Goal: Transaction & Acquisition: Purchase product/service

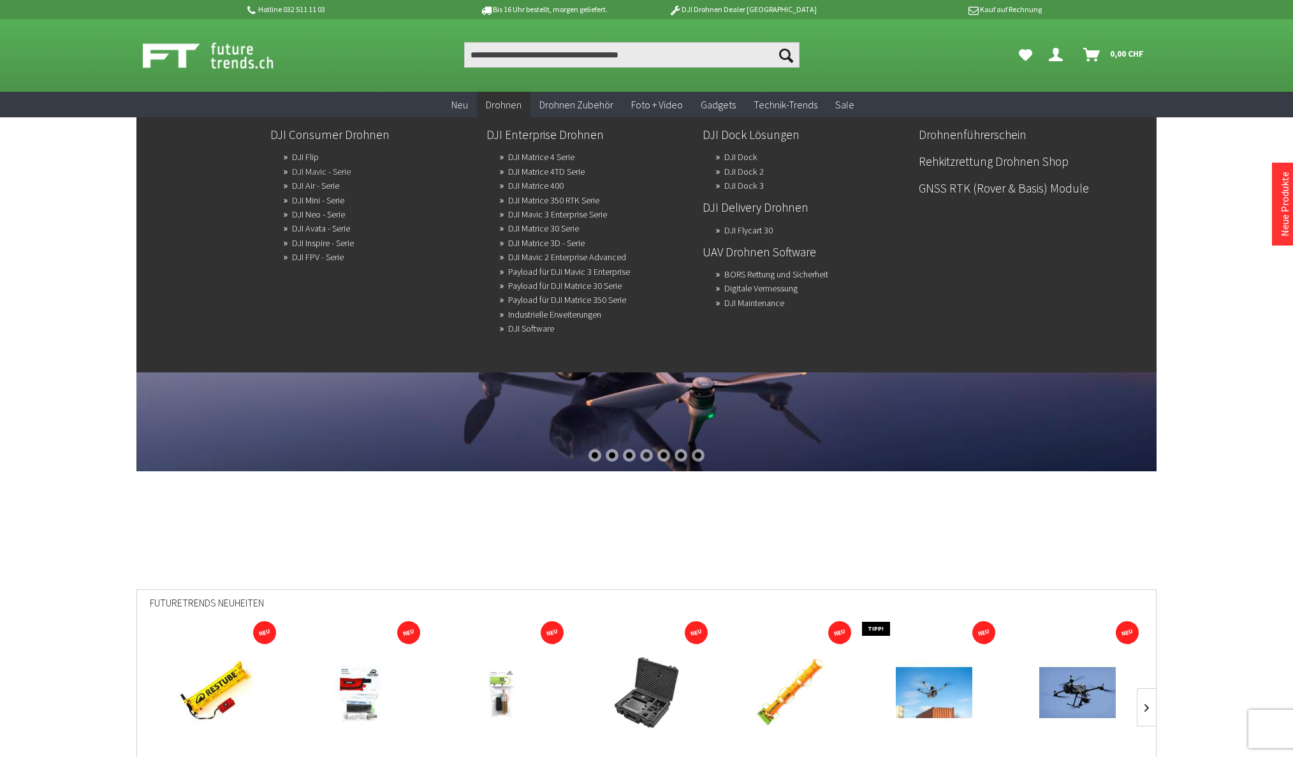
click at [312, 171] on link "DJI Mavic - Serie" at bounding box center [321, 172] width 59 height 18
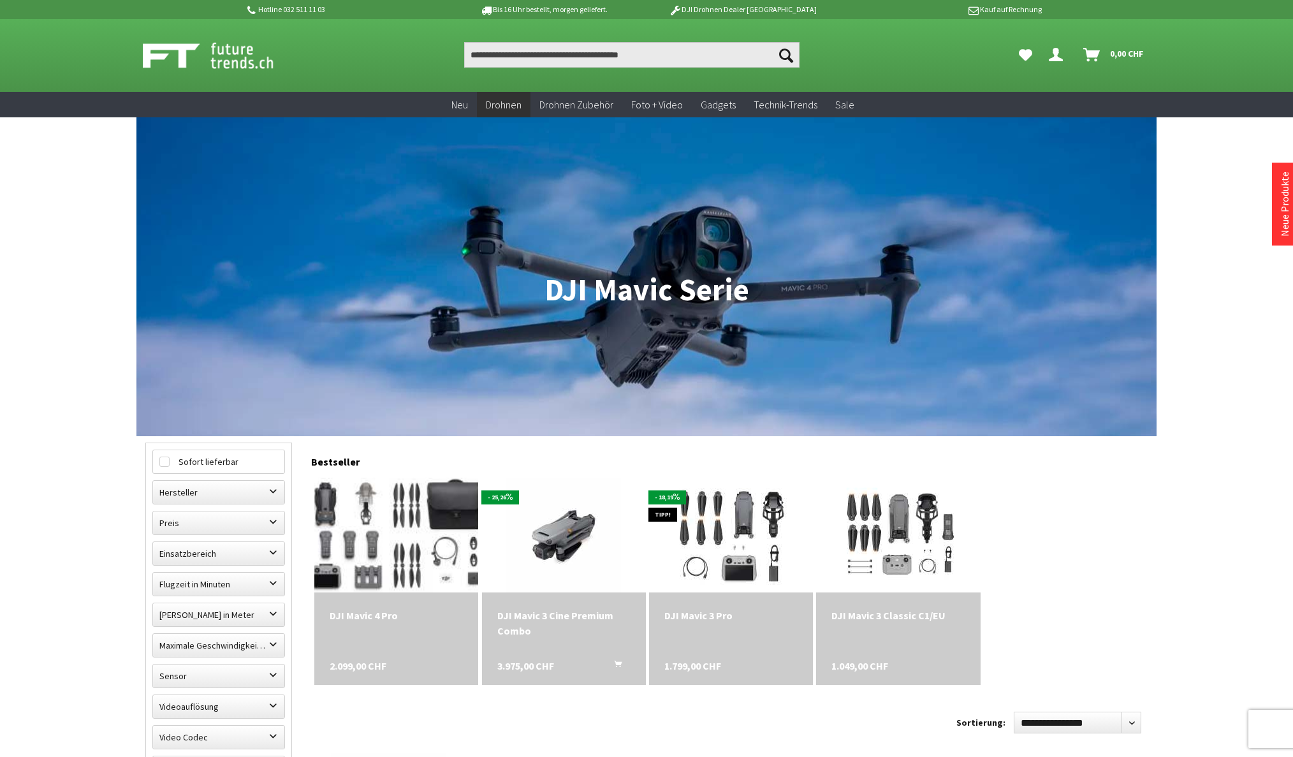
click at [423, 523] on img at bounding box center [396, 535] width 214 height 161
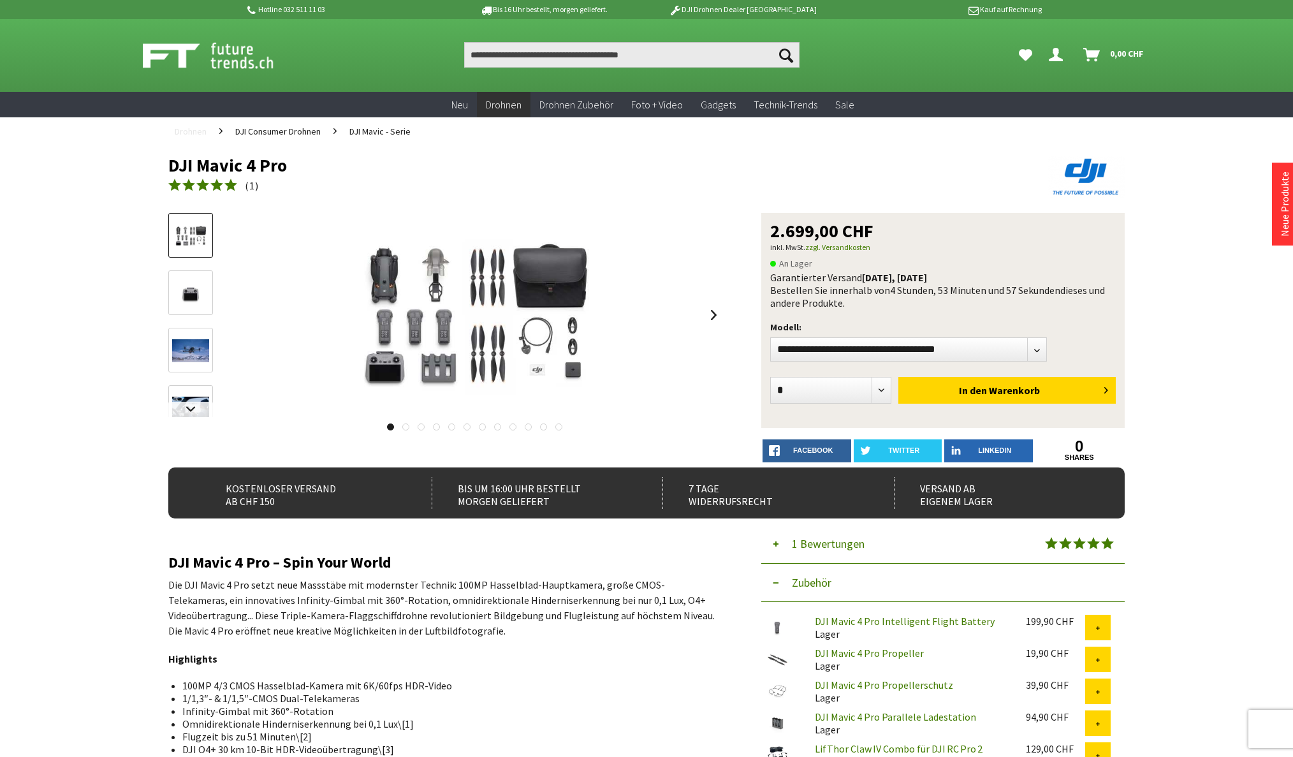
click at [196, 132] on span "Drohnen" at bounding box center [191, 131] width 32 height 11
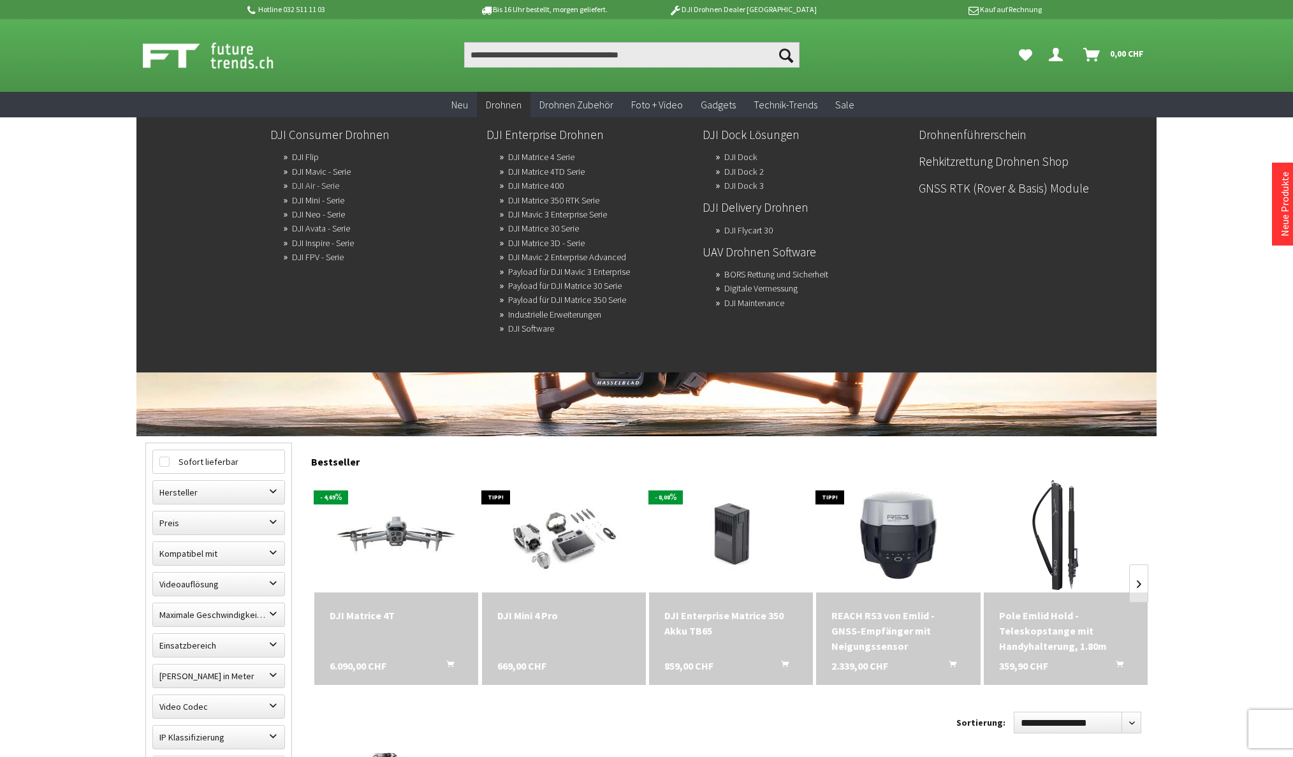
click at [311, 187] on link "DJI Air - Serie" at bounding box center [315, 186] width 47 height 18
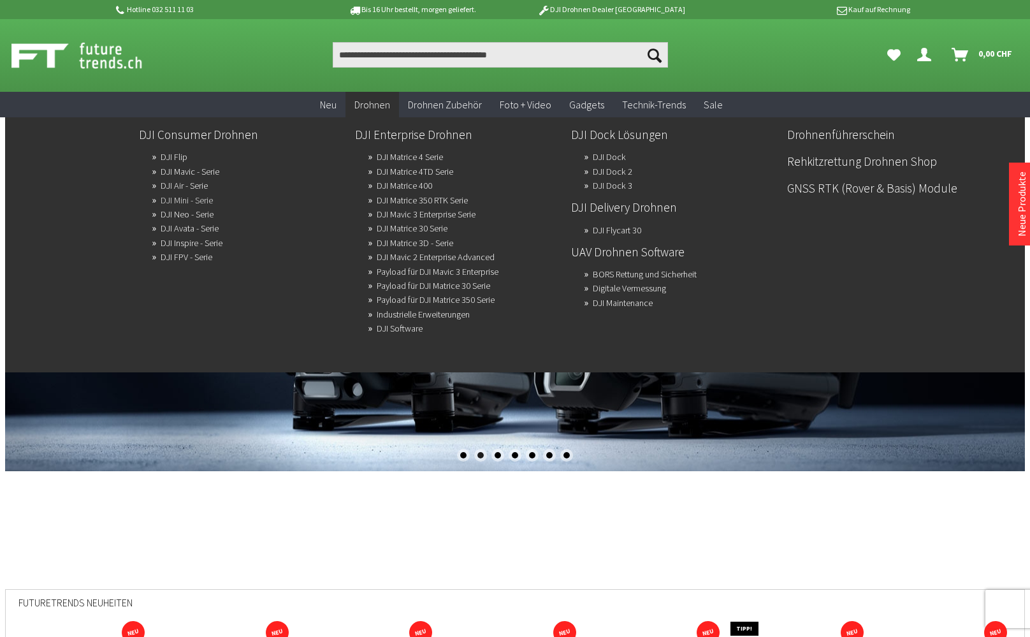
click at [179, 200] on link "DJI Mini - Serie" at bounding box center [187, 200] width 52 height 18
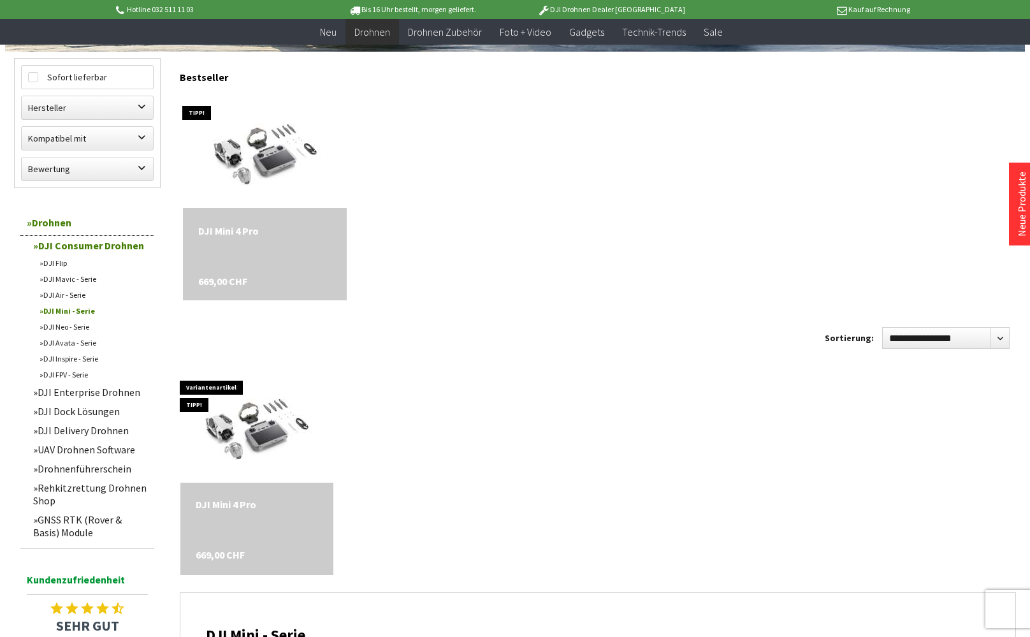
scroll to position [360, 0]
click at [265, 152] on img at bounding box center [264, 149] width 201 height 161
click at [237, 231] on div "DJI Mini 4 Pro" at bounding box center [264, 229] width 133 height 15
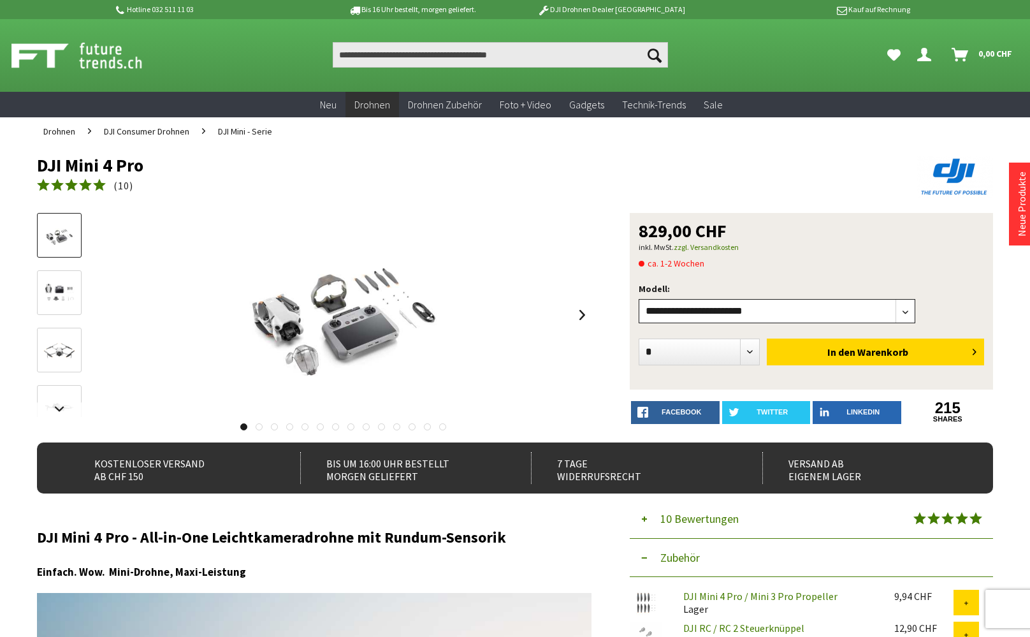
select select"] "***"
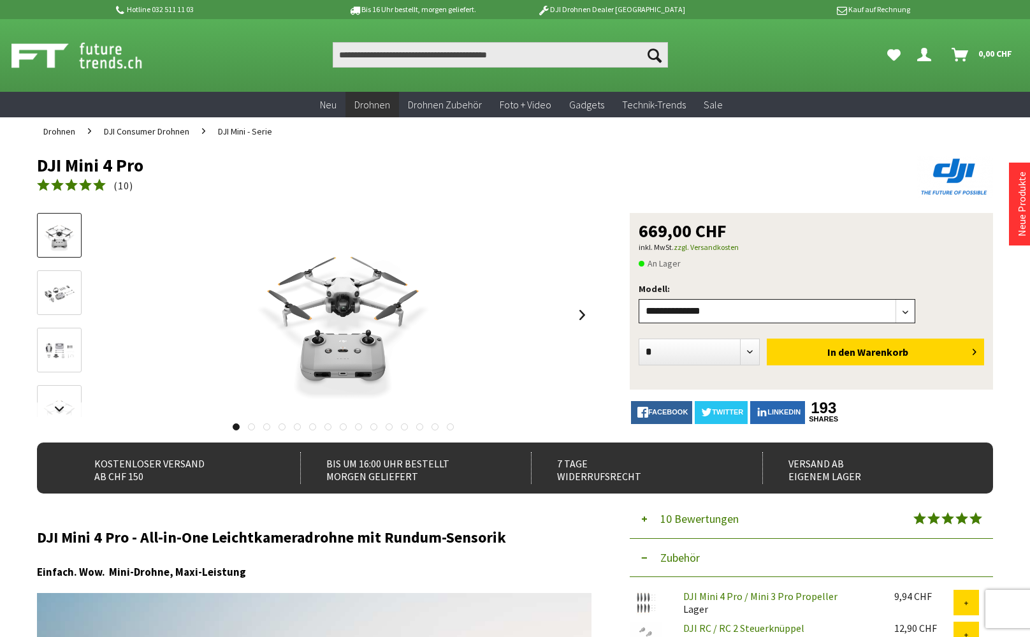
select select"] "***"
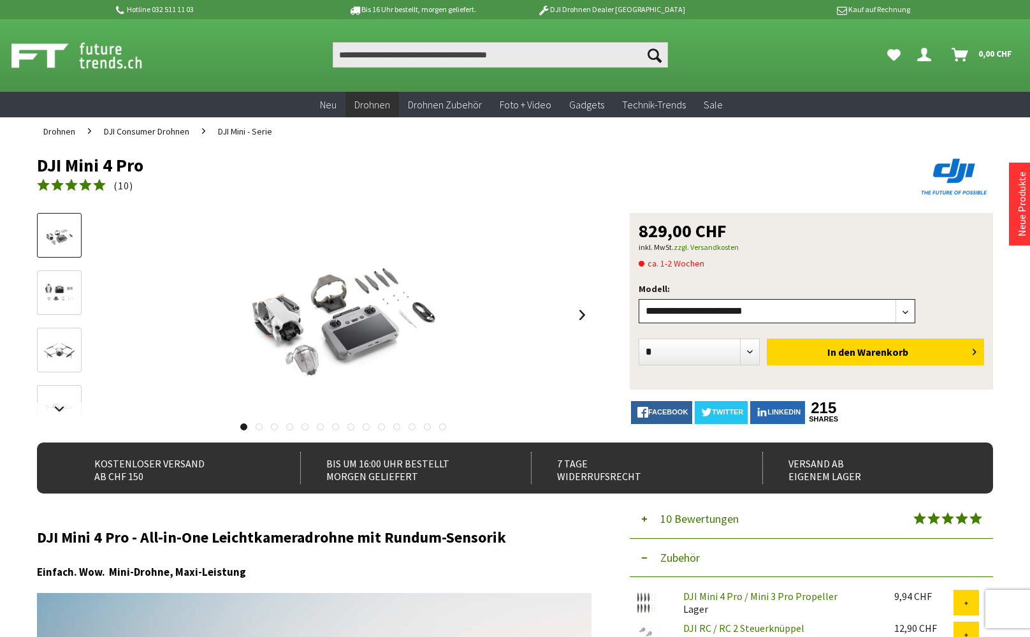
select select"] "***"
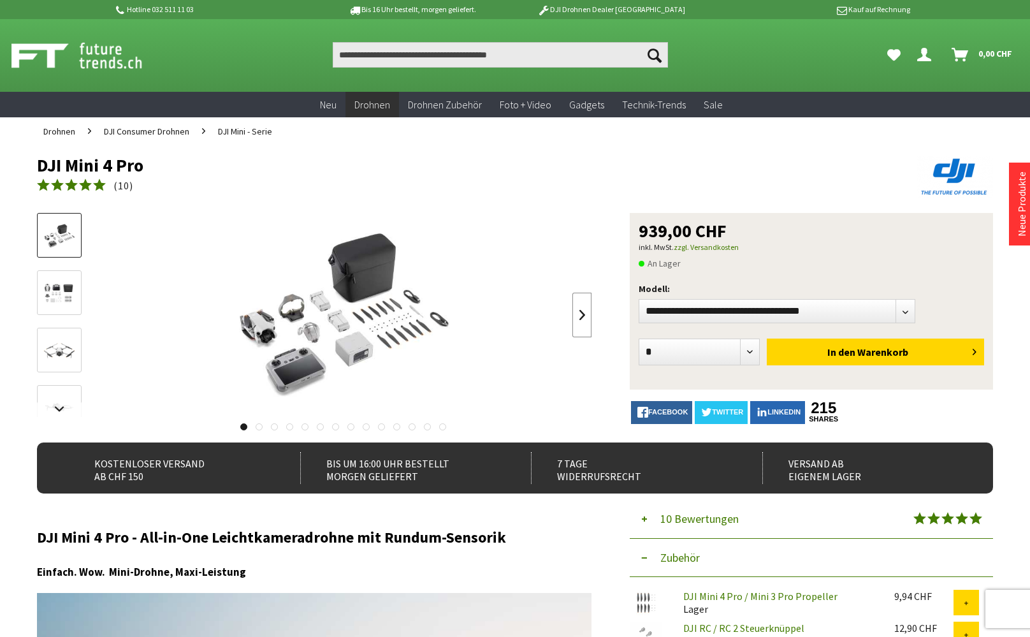
click at [582, 313] on link at bounding box center [581, 315] width 19 height 45
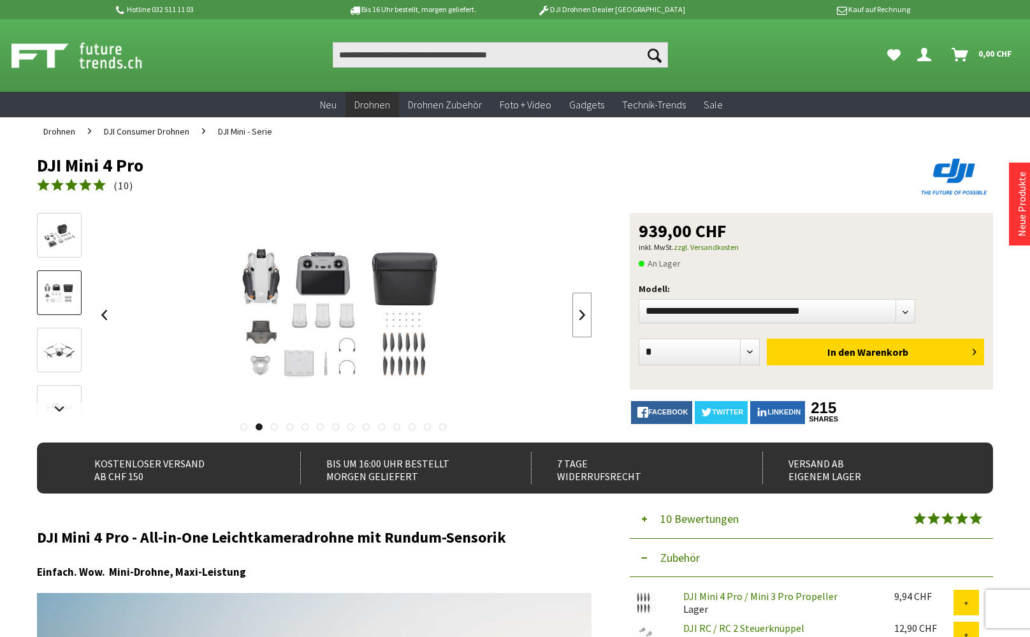
click at [583, 312] on link at bounding box center [581, 315] width 19 height 45
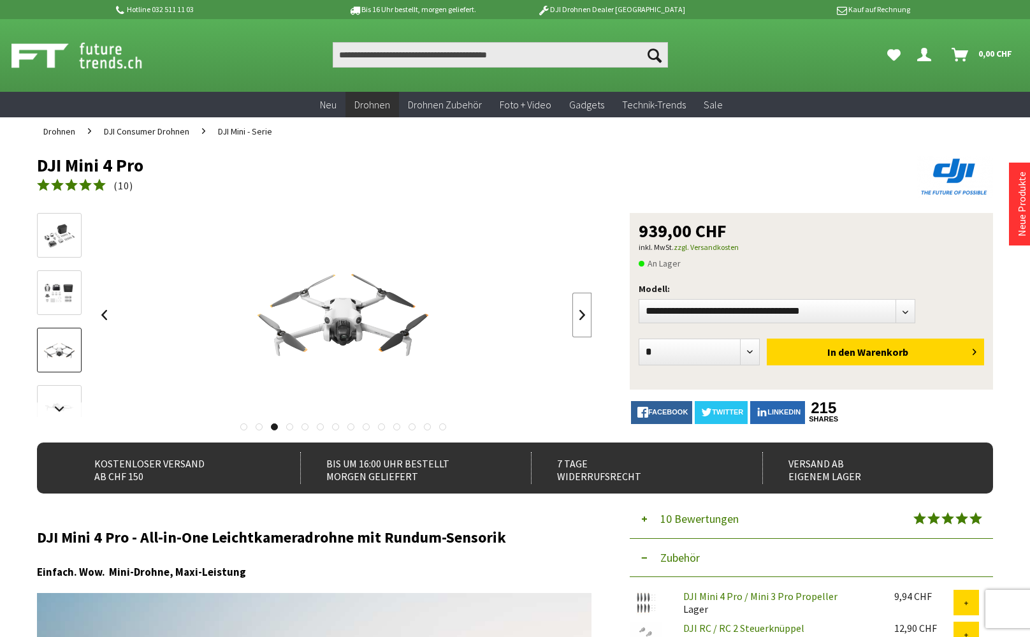
click at [583, 312] on link at bounding box center [581, 315] width 19 height 45
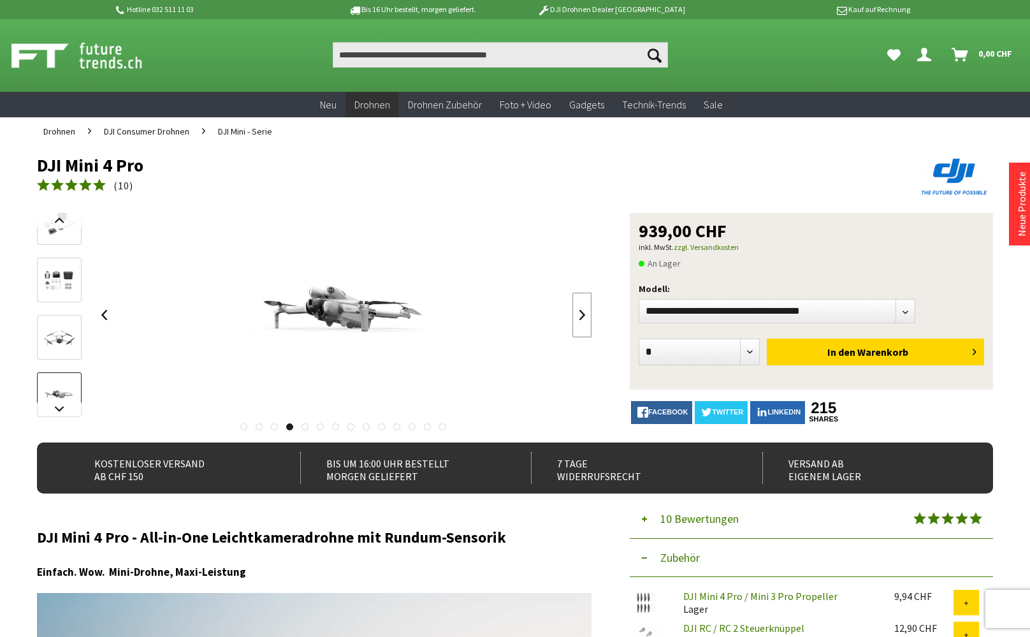
click at [583, 312] on link at bounding box center [581, 315] width 19 height 45
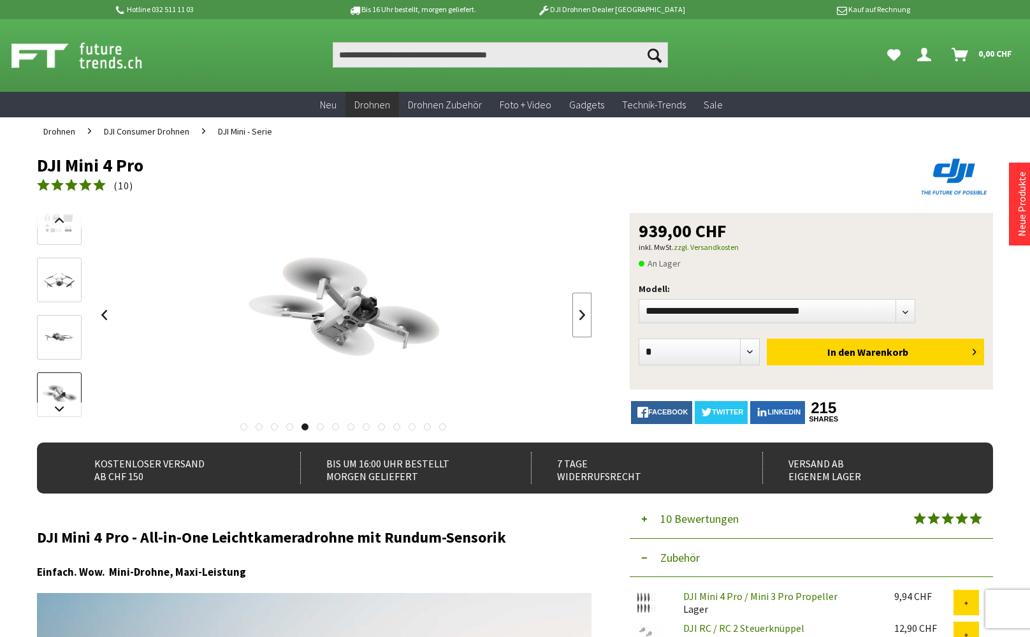
click at [583, 312] on link at bounding box center [581, 315] width 19 height 45
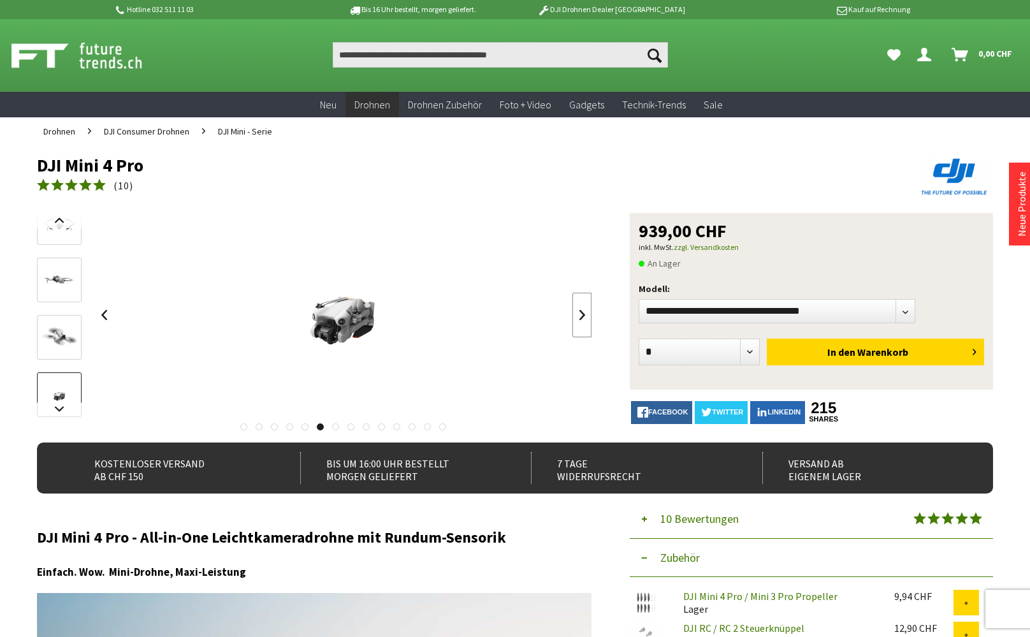
click at [581, 314] on link at bounding box center [581, 315] width 19 height 45
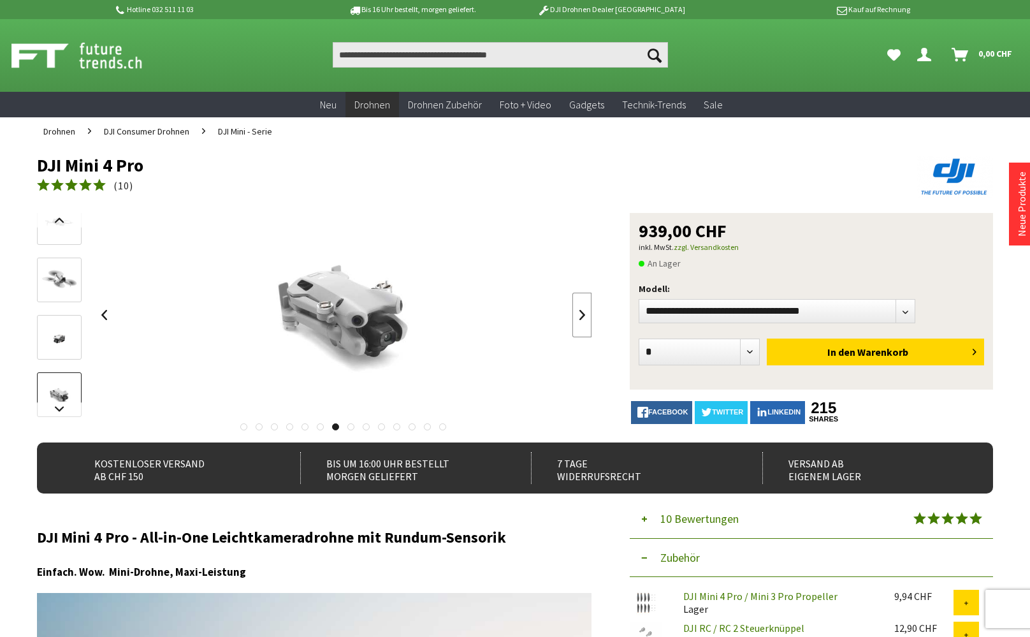
click at [581, 314] on link at bounding box center [581, 315] width 19 height 45
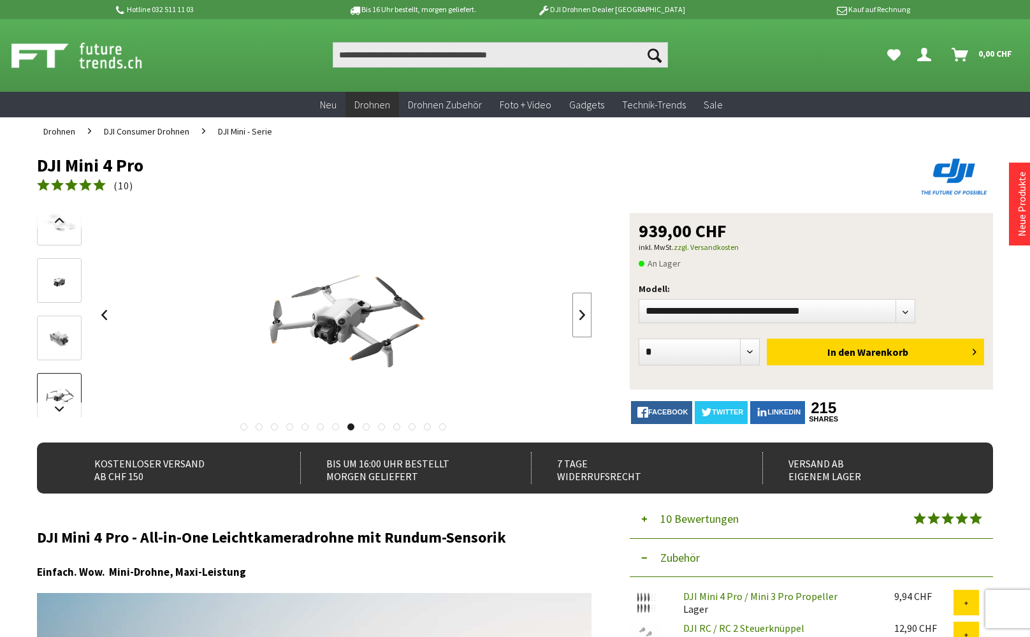
click at [581, 314] on link at bounding box center [581, 315] width 19 height 45
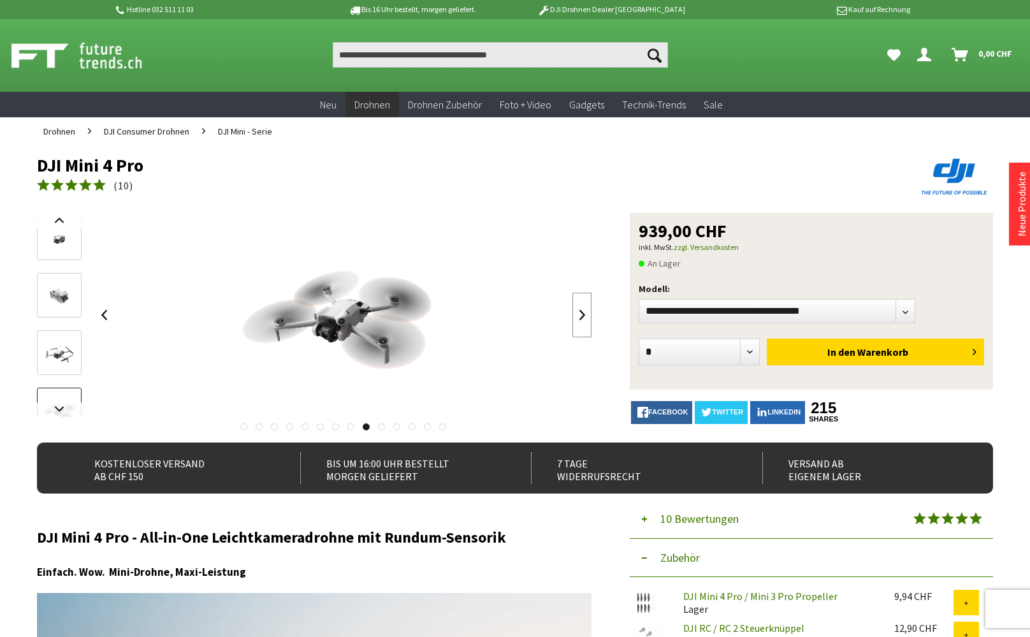
click at [581, 314] on link at bounding box center [581, 315] width 19 height 45
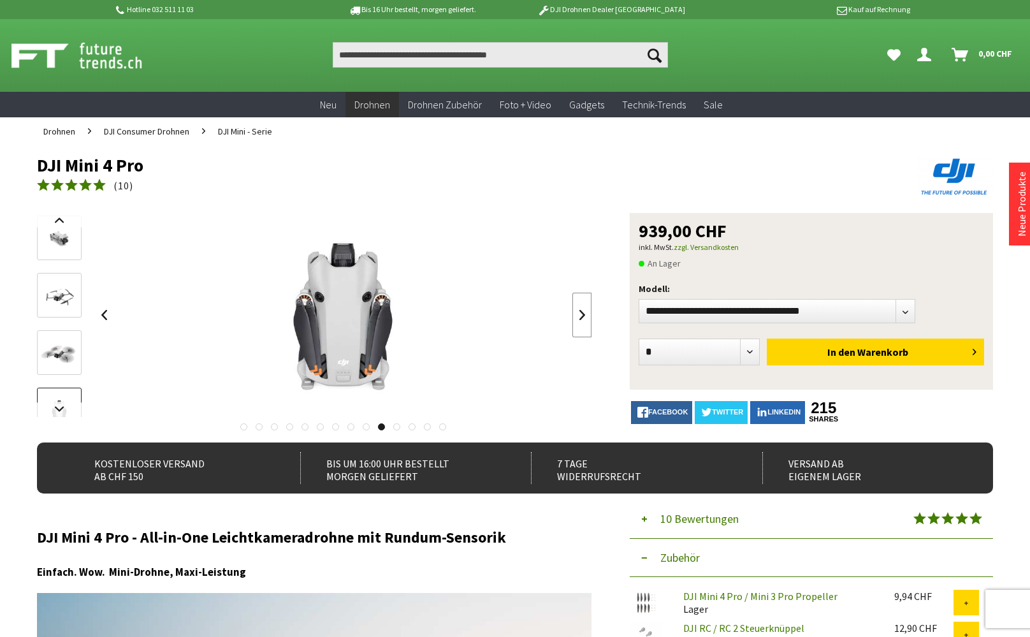
click at [581, 314] on link at bounding box center [581, 315] width 19 height 45
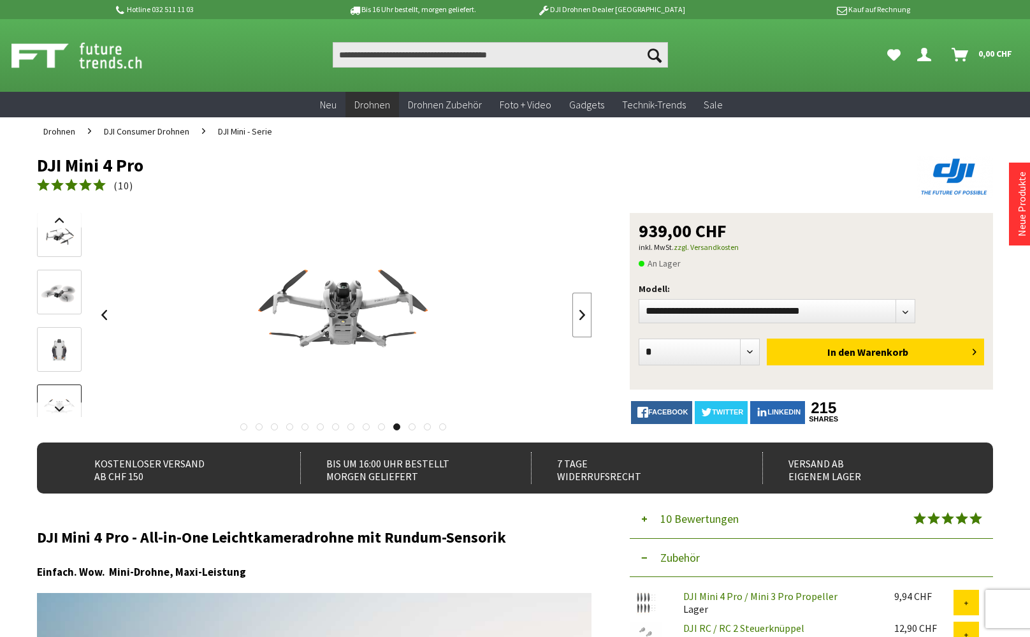
click at [581, 314] on link at bounding box center [581, 315] width 19 height 45
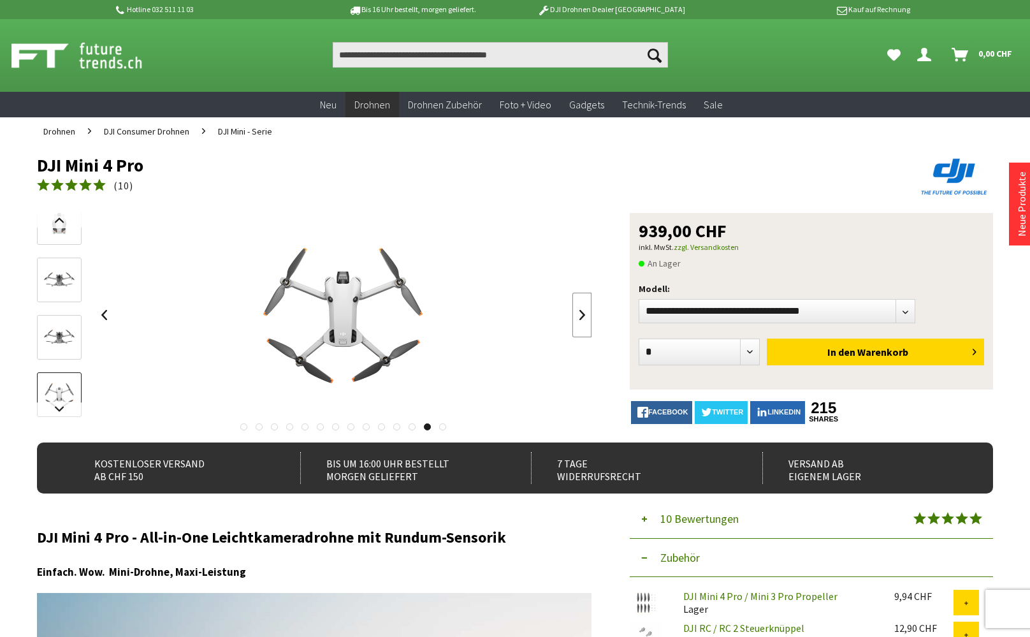
click at [581, 314] on link at bounding box center [581, 315] width 19 height 45
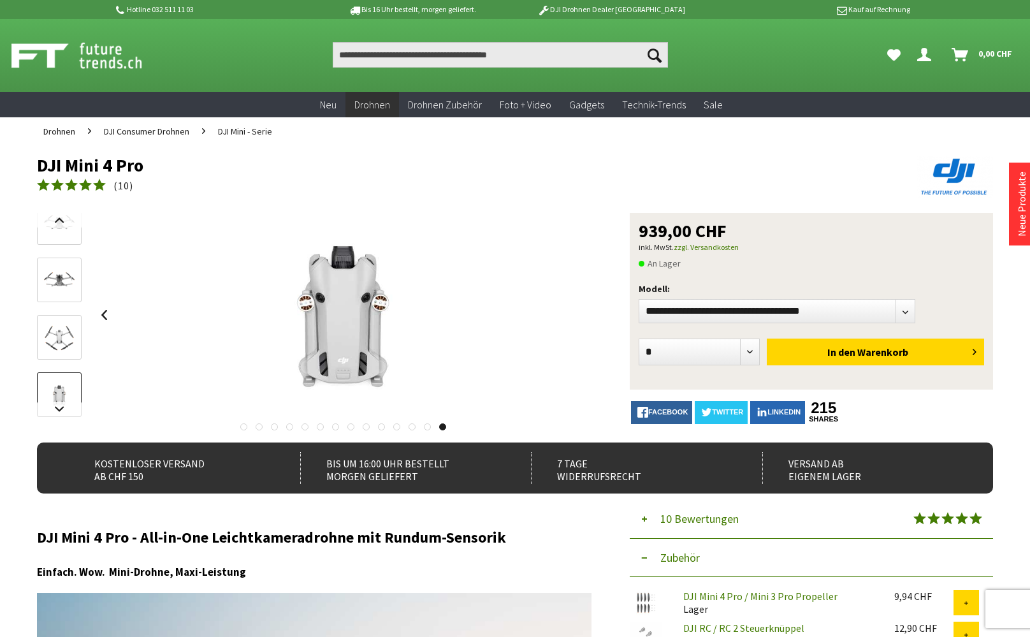
click at [581, 314] on div at bounding box center [343, 315] width 498 height 204
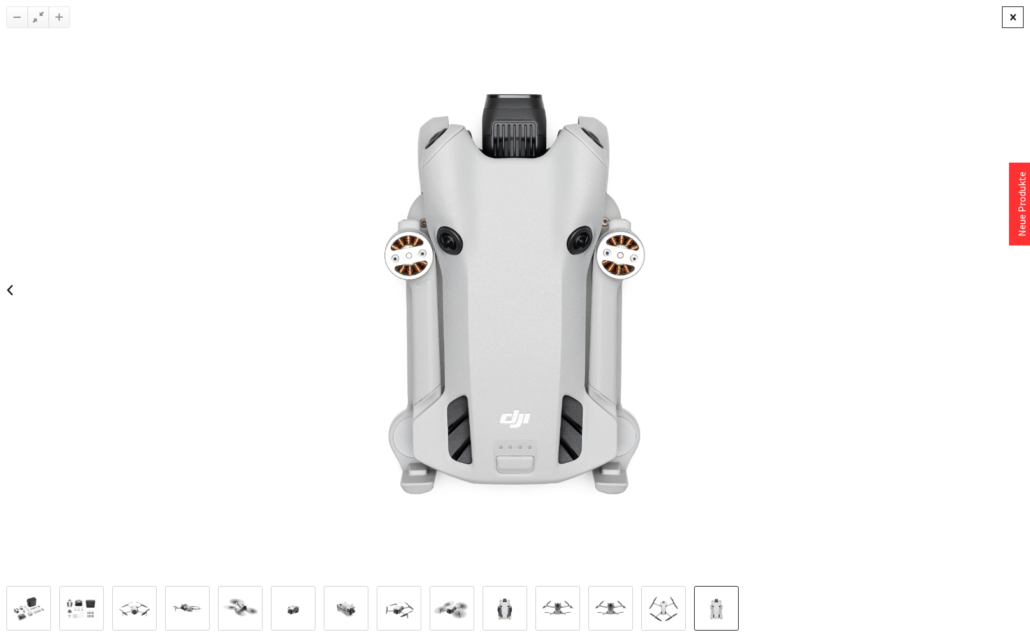
click at [1015, 17] on div at bounding box center [1013, 17] width 22 height 22
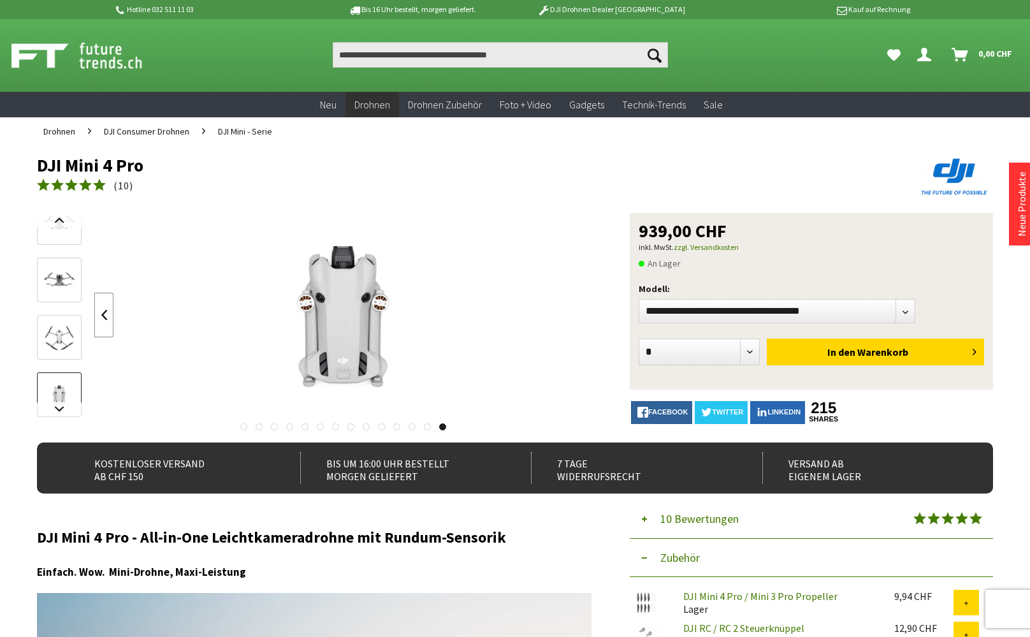
click at [101, 314] on link at bounding box center [103, 315] width 19 height 45
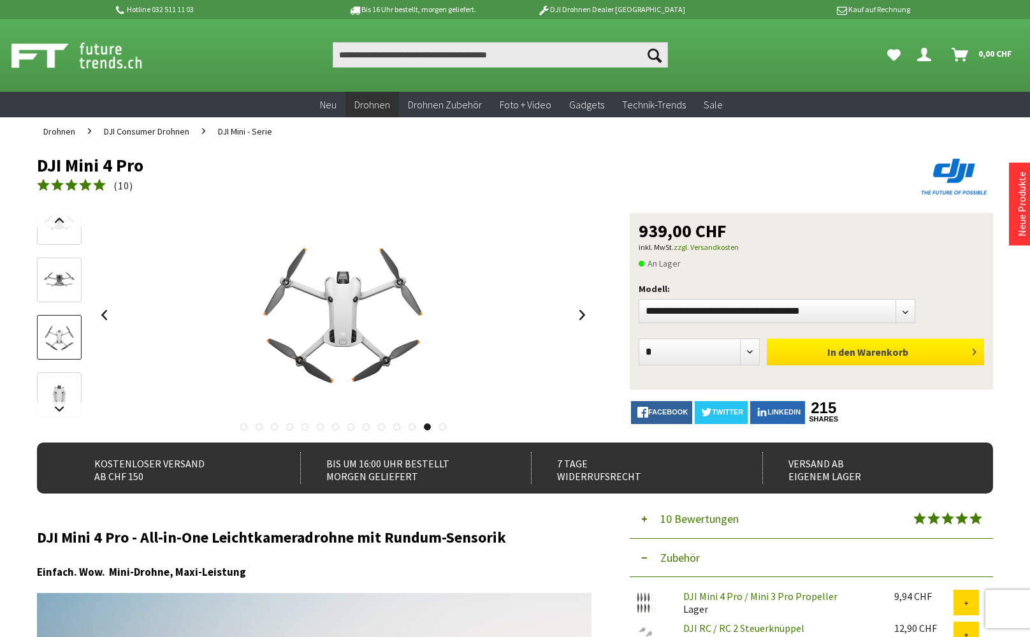
click at [859, 351] on span "Warenkorb" at bounding box center [882, 352] width 51 height 13
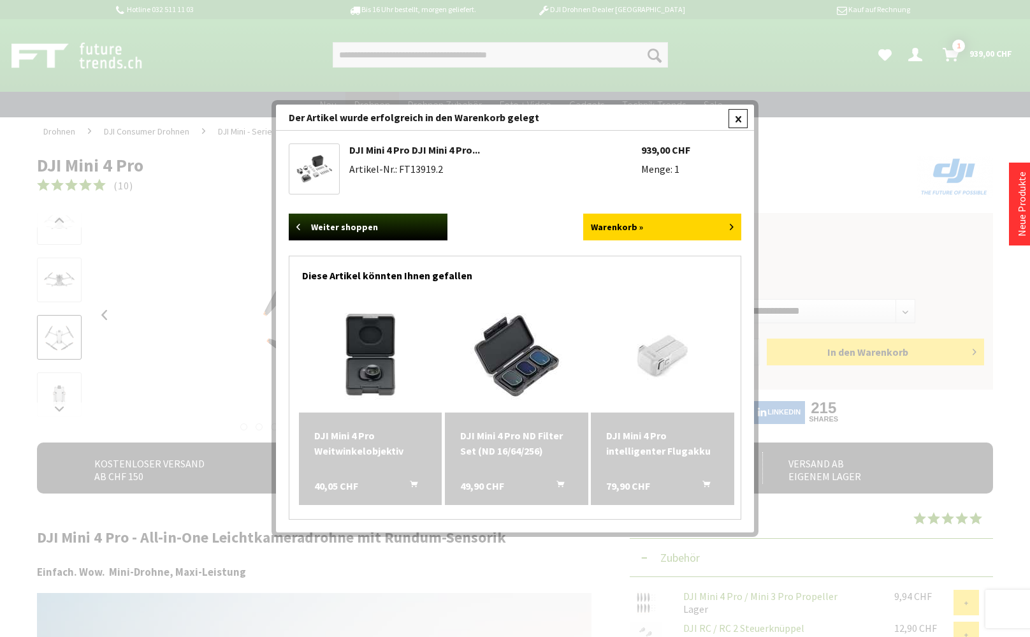
click at [739, 117] on div at bounding box center [738, 118] width 19 height 19
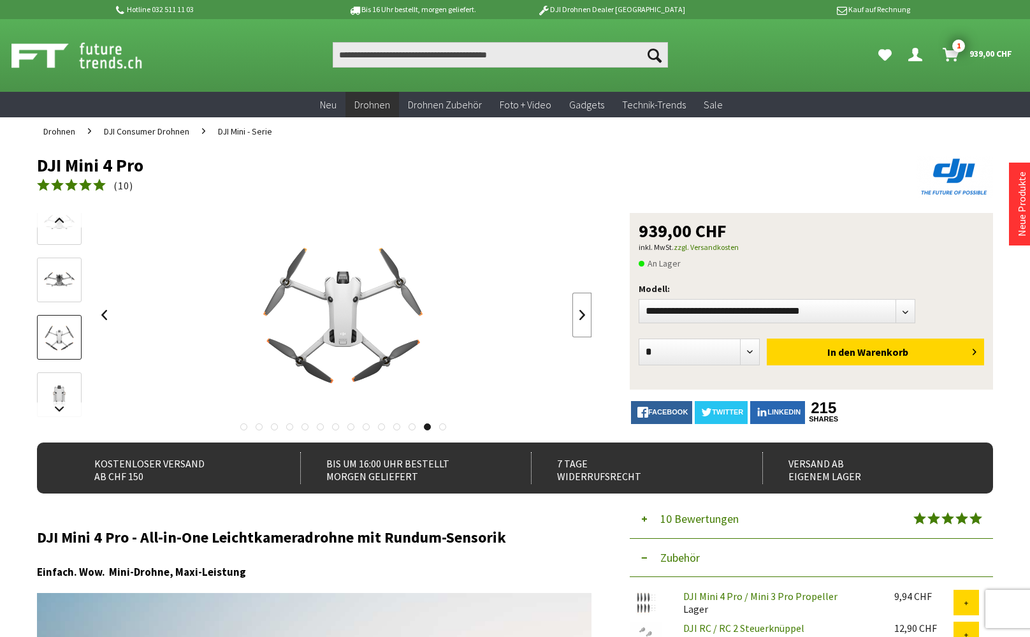
click at [583, 314] on link at bounding box center [581, 315] width 19 height 45
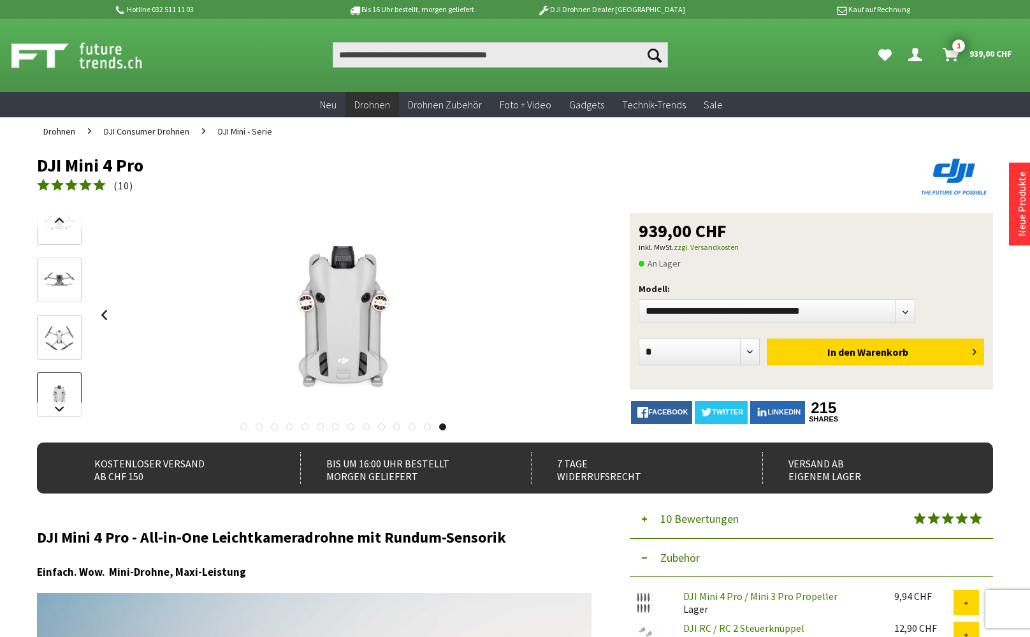
click at [583, 314] on div at bounding box center [343, 315] width 498 height 204
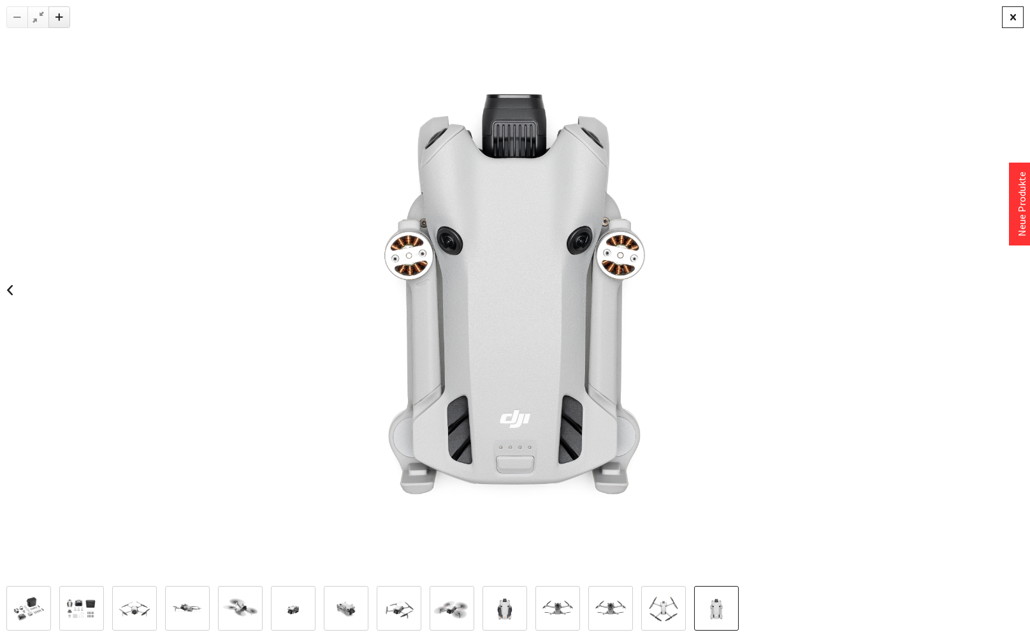
click at [1005, 21] on div at bounding box center [1013, 17] width 22 height 22
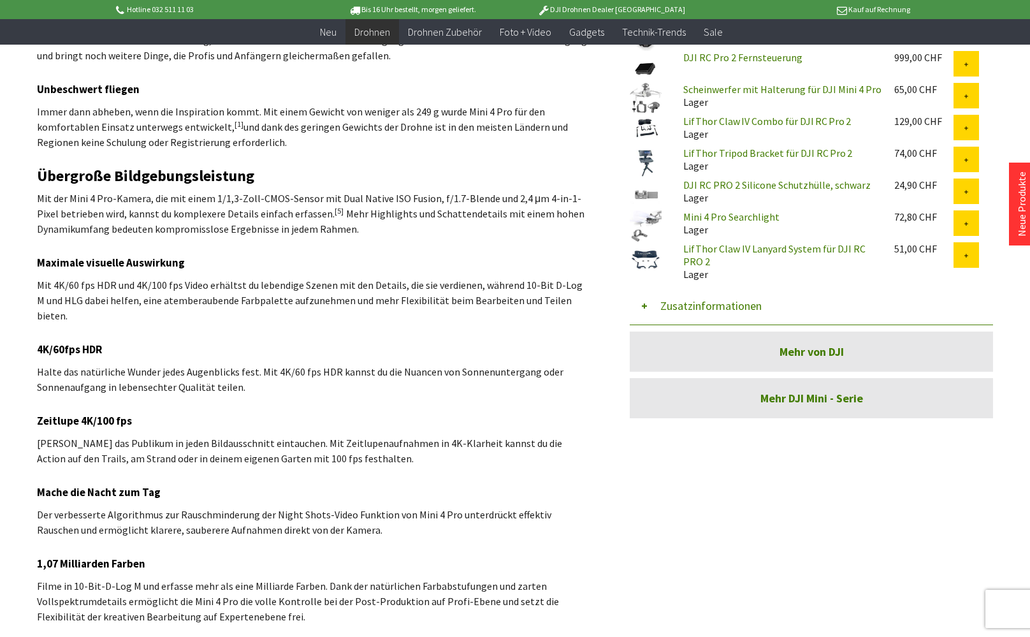
scroll to position [1303, 0]
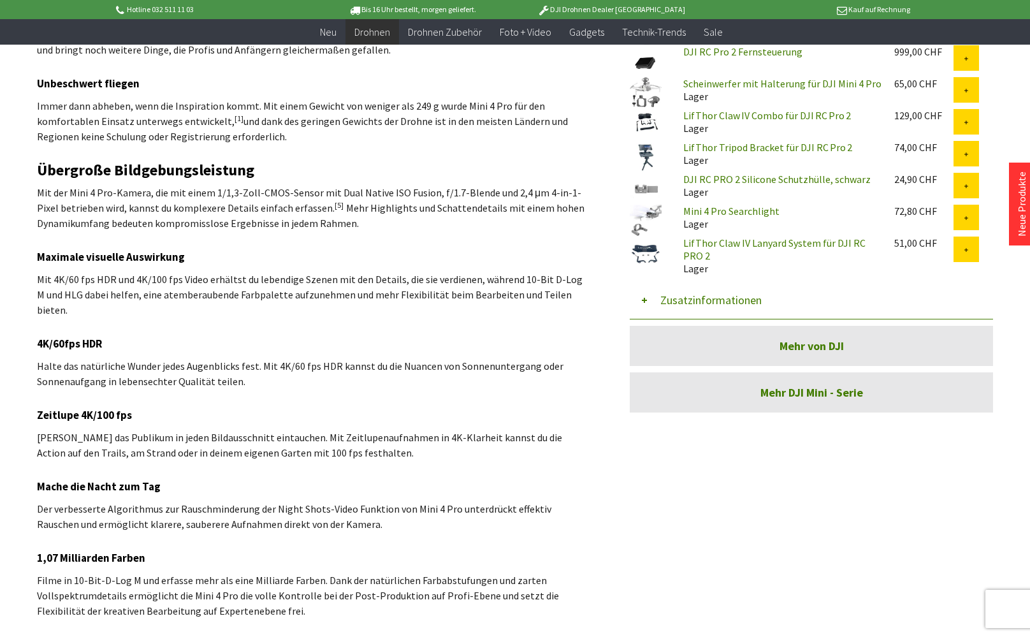
click at [686, 285] on button "Zusatzinformationen" at bounding box center [811, 300] width 363 height 38
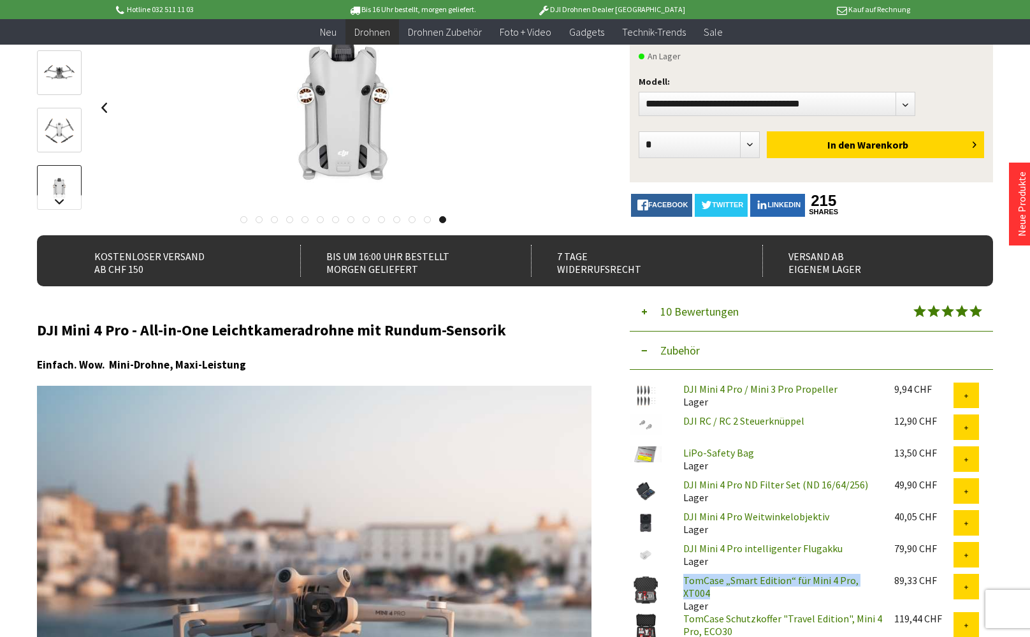
scroll to position [214, 0]
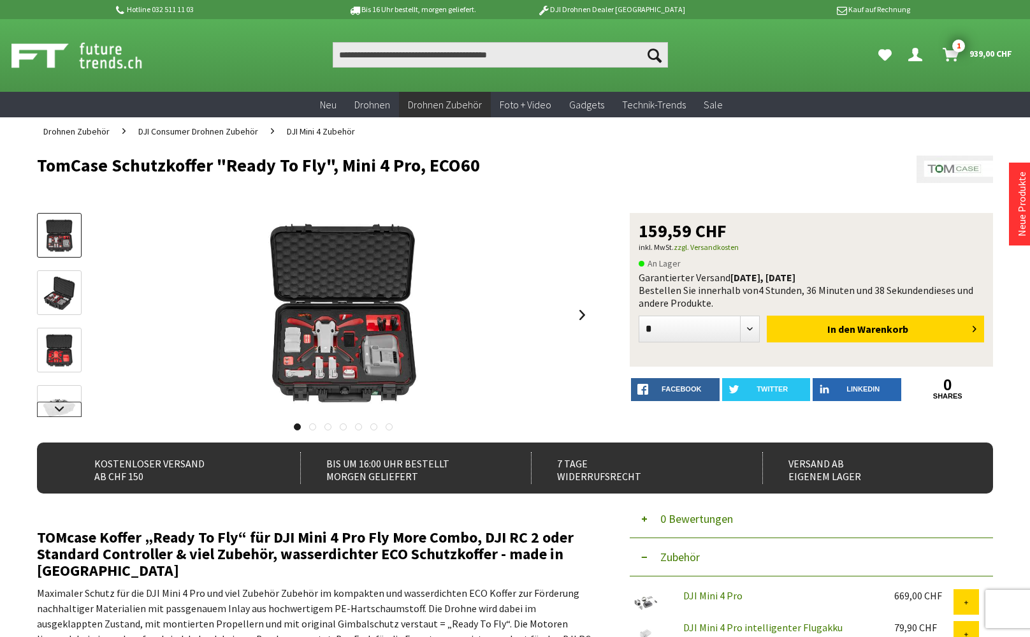
click at [60, 412] on link at bounding box center [59, 409] width 45 height 15
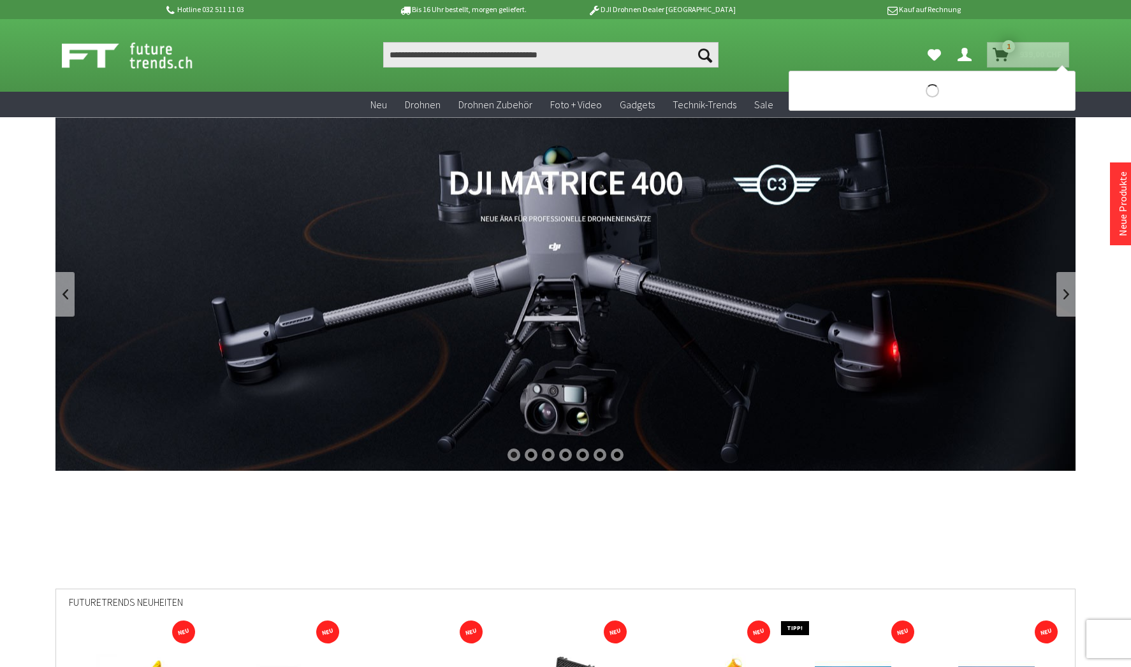
click at [1005, 50] on span "1" at bounding box center [1008, 46] width 13 height 13
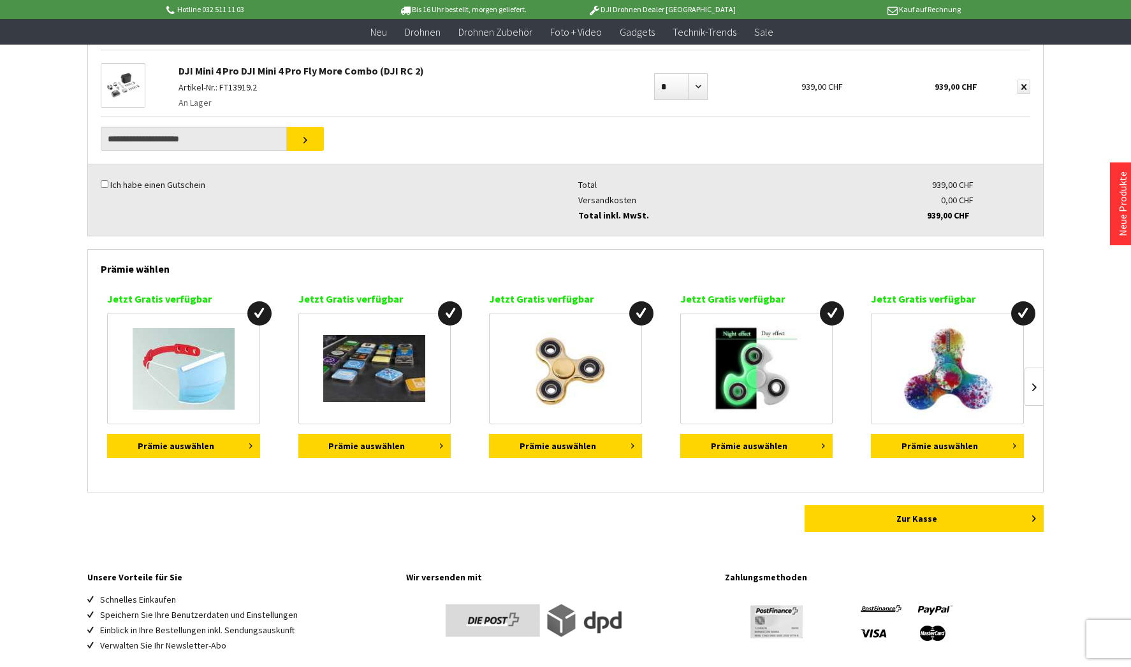
scroll to position [246, 0]
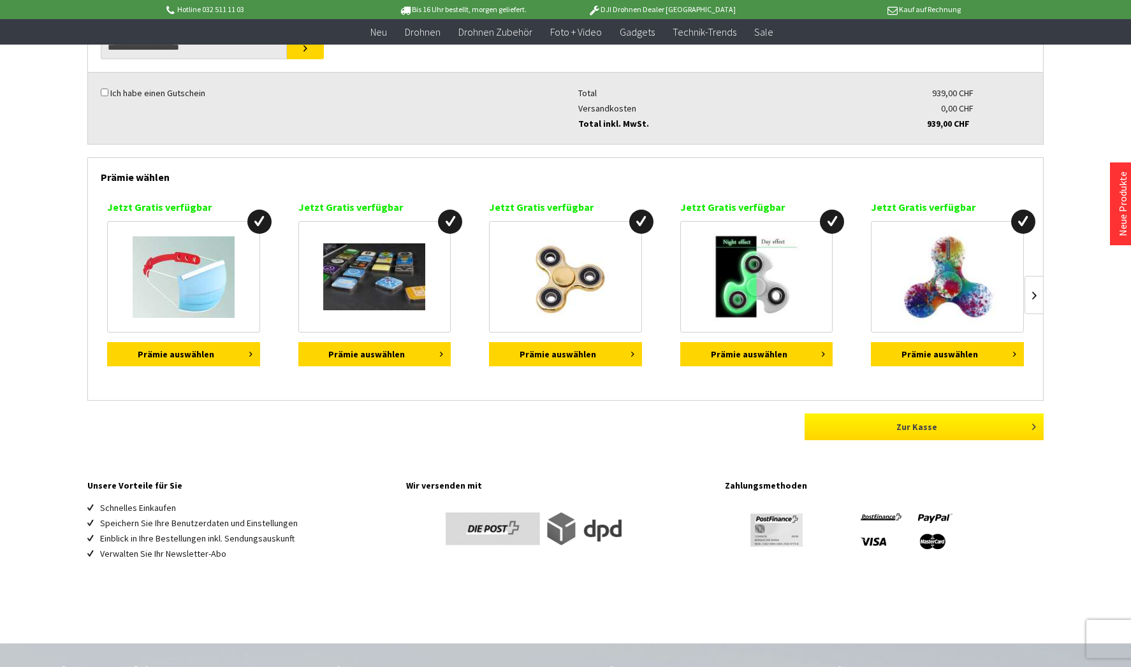
click at [917, 429] on link "Zur Kasse" at bounding box center [924, 427] width 239 height 27
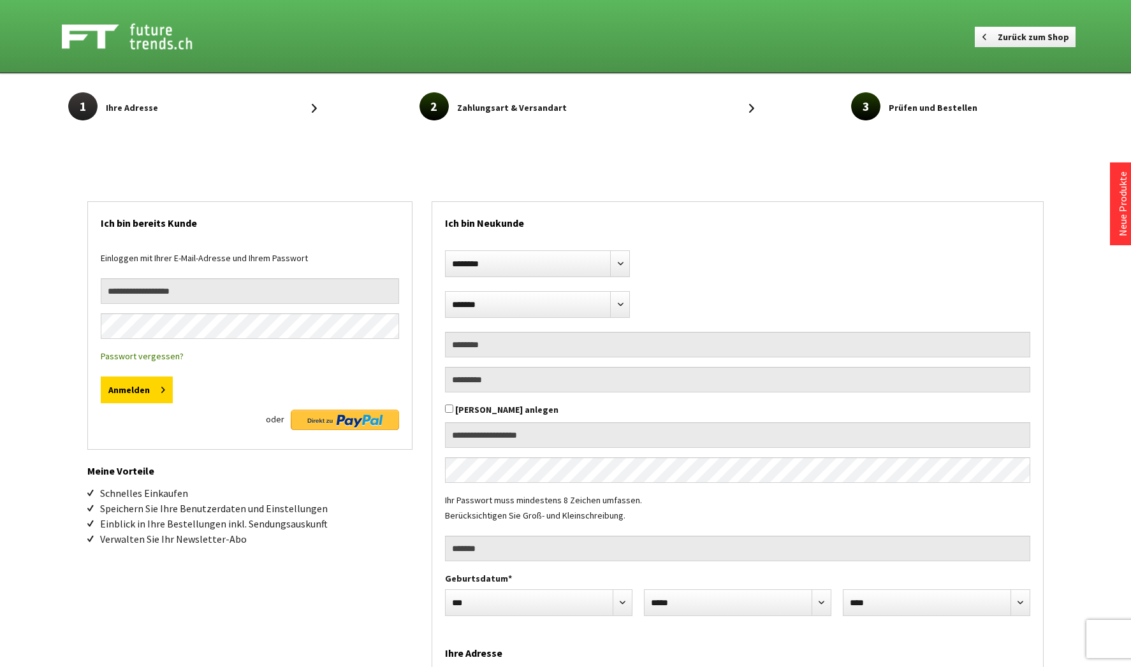
select select "**"
type input "*********"
click at [130, 388] on button "Anmelden" at bounding box center [137, 390] width 72 height 27
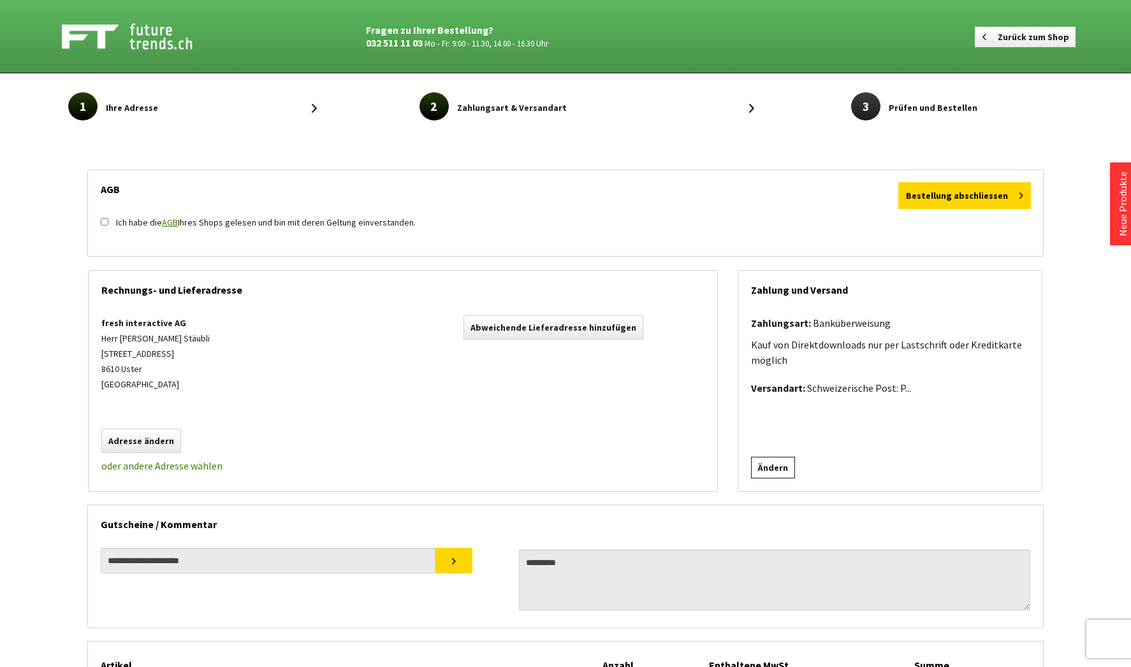
click at [775, 468] on link "Ändern" at bounding box center [773, 468] width 44 height 22
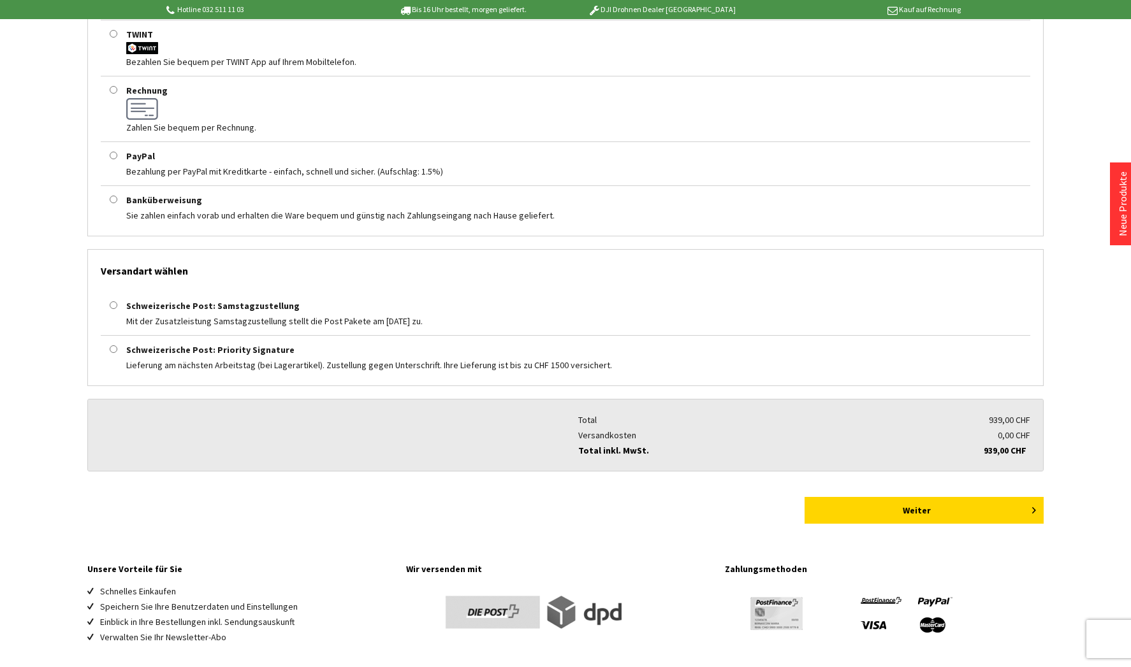
scroll to position [472, 0]
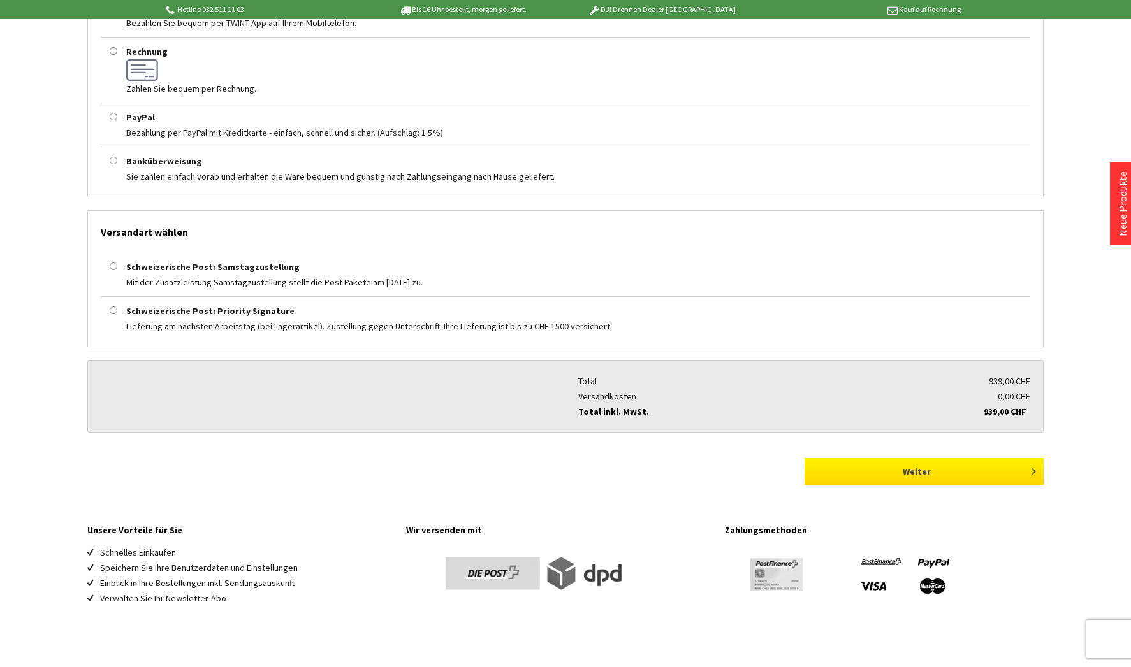
click at [916, 471] on button "Weiter" at bounding box center [924, 471] width 239 height 27
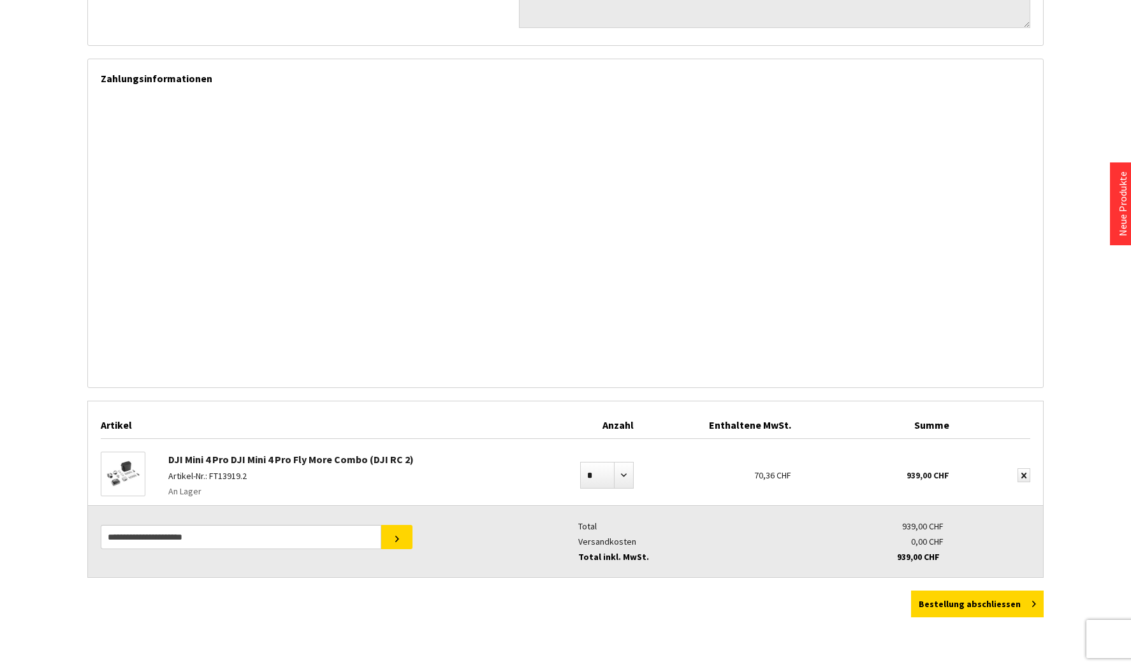
scroll to position [577, 0]
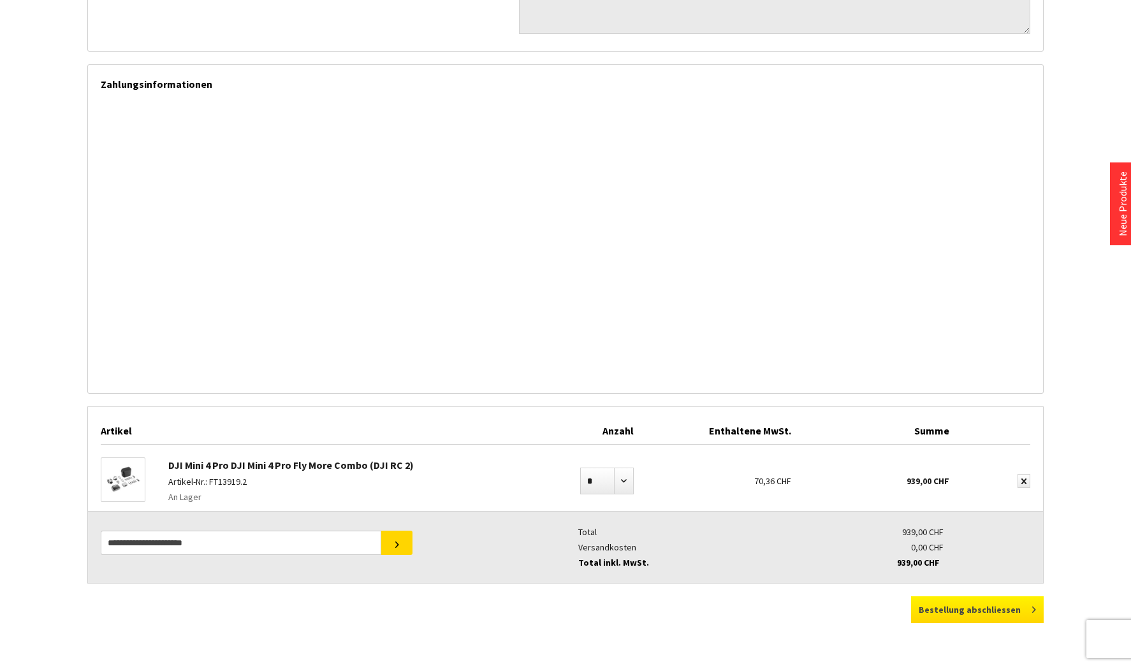
click at [991, 609] on button "Bestellung abschliessen" at bounding box center [977, 610] width 133 height 27
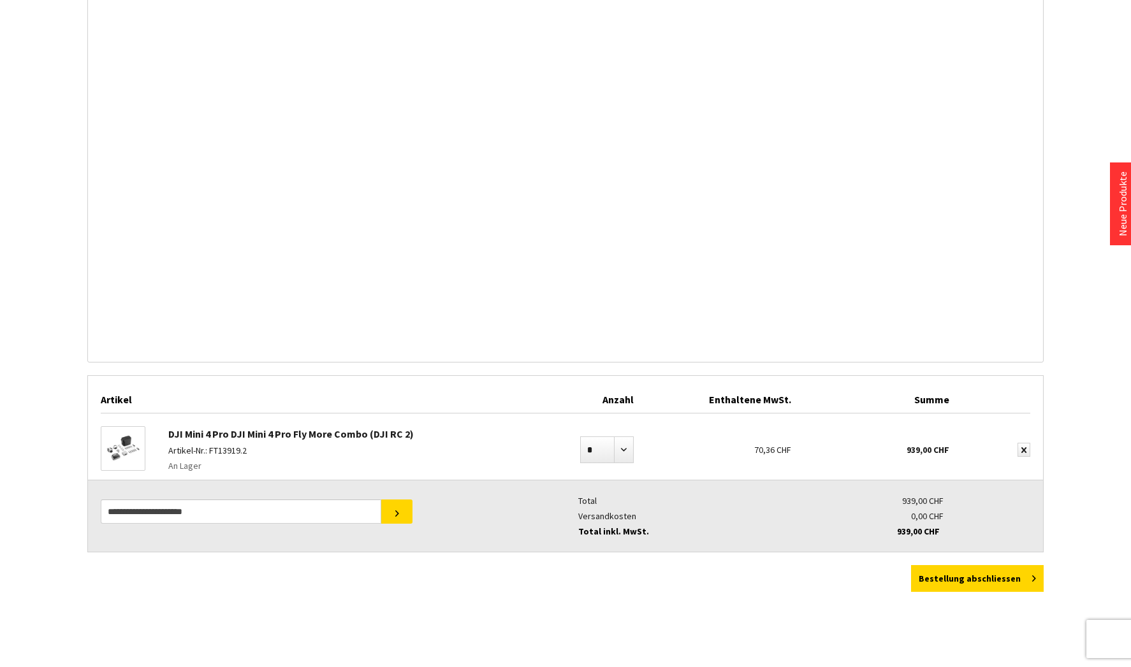
scroll to position [675, 0]
click at [996, 581] on button "Bestellung abschliessen" at bounding box center [977, 580] width 133 height 27
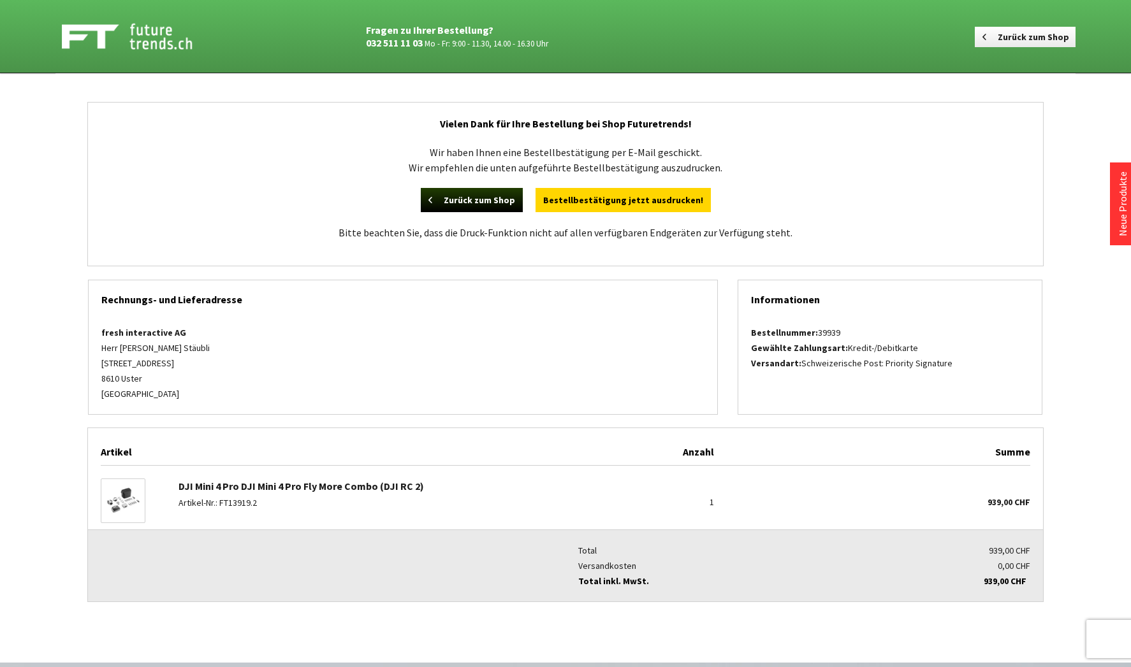
click at [1071, 92] on div "Vielen Dank für Ihre Bestellung bei Shop Futuretrends! Wir haben Ihnen eine Bes…" at bounding box center [565, 353] width 1020 height 561
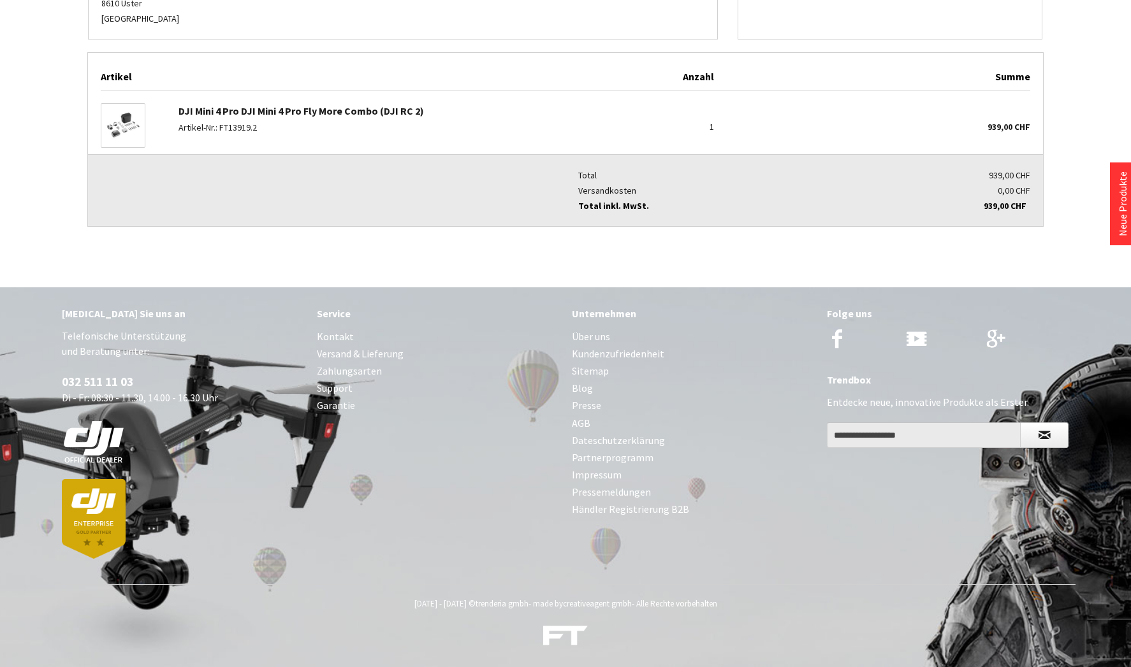
scroll to position [376, 0]
click at [281, 109] on link "DJI Mini 4 Pro DJI Mini 4 Pro Fly More Combo (DJI RC 2)" at bounding box center [301, 111] width 245 height 13
